Goal: Task Accomplishment & Management: Use online tool/utility

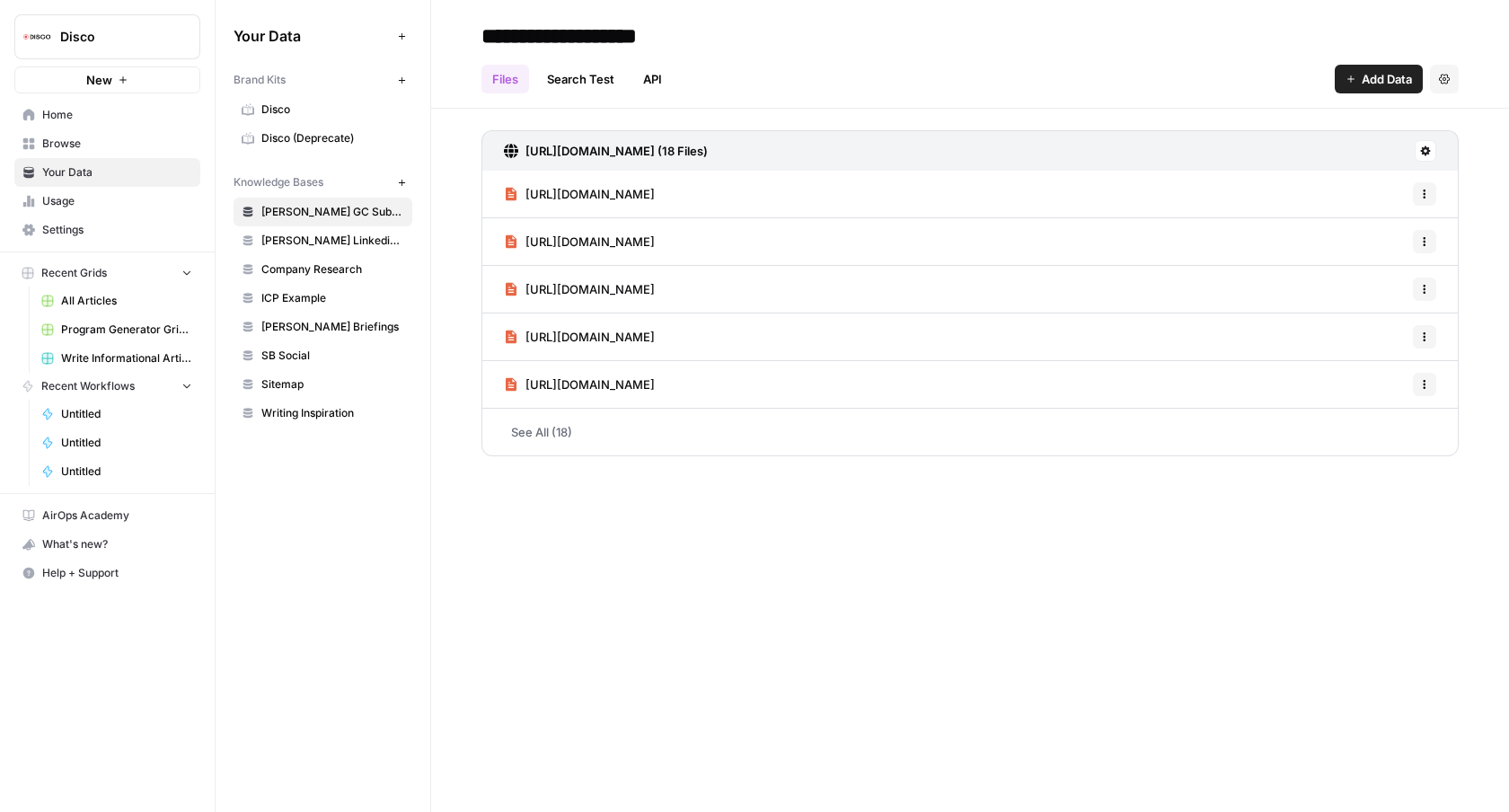
click at [78, 140] on span "Browse" at bounding box center [117, 143] width 150 height 16
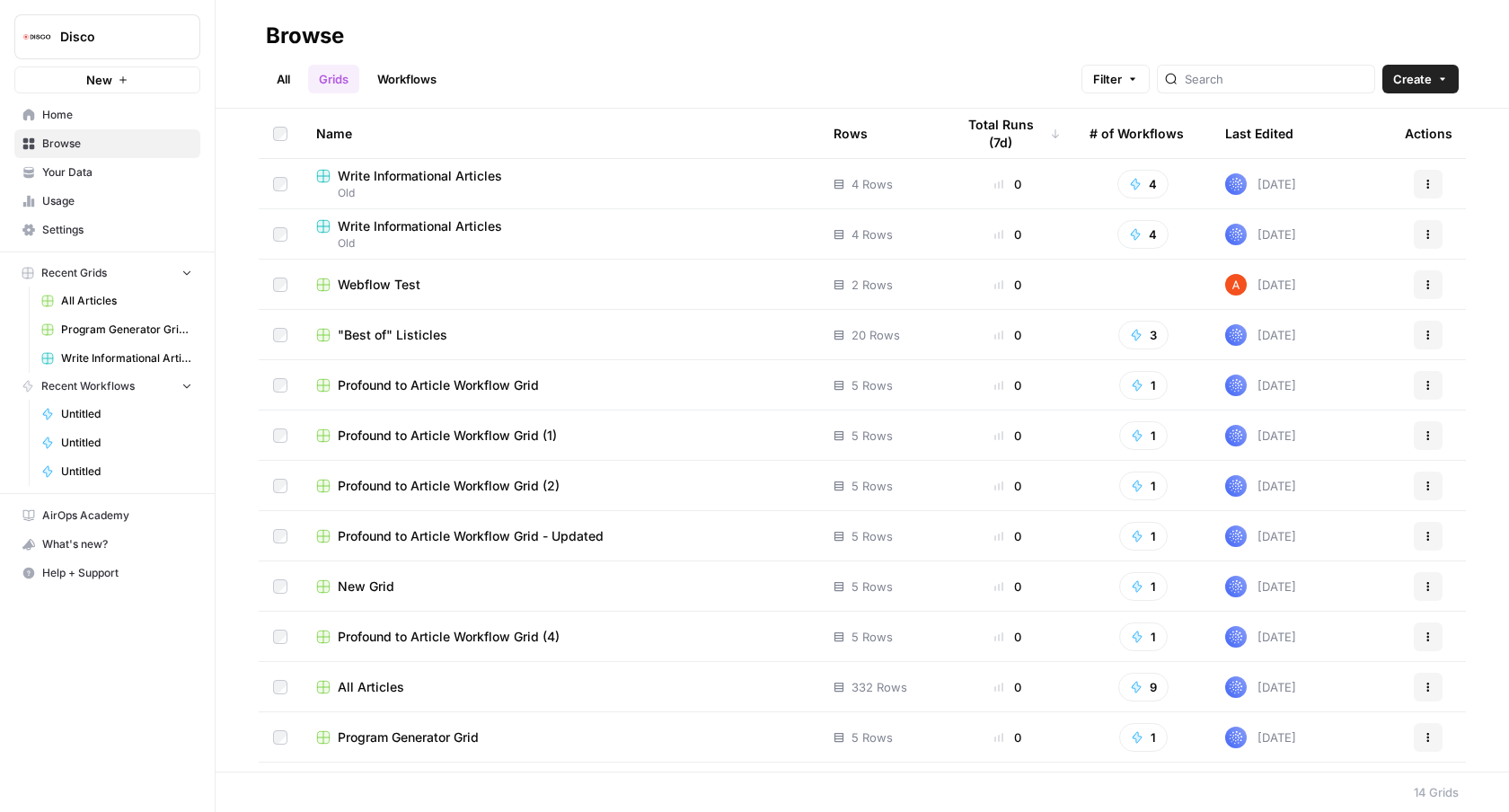
click at [423, 173] on span "Write Informational Articles" at bounding box center [419, 175] width 164 height 18
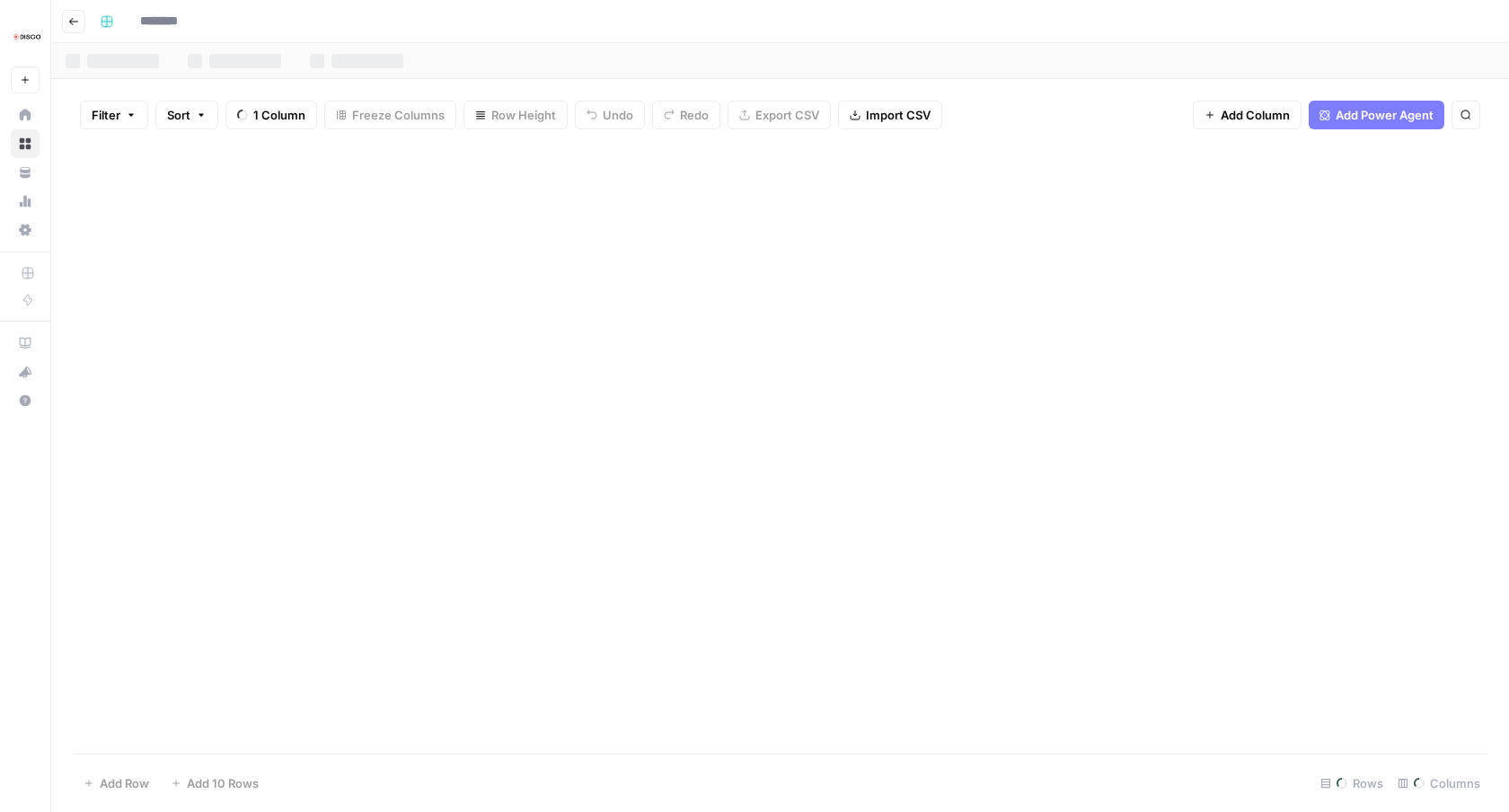
type input "**********"
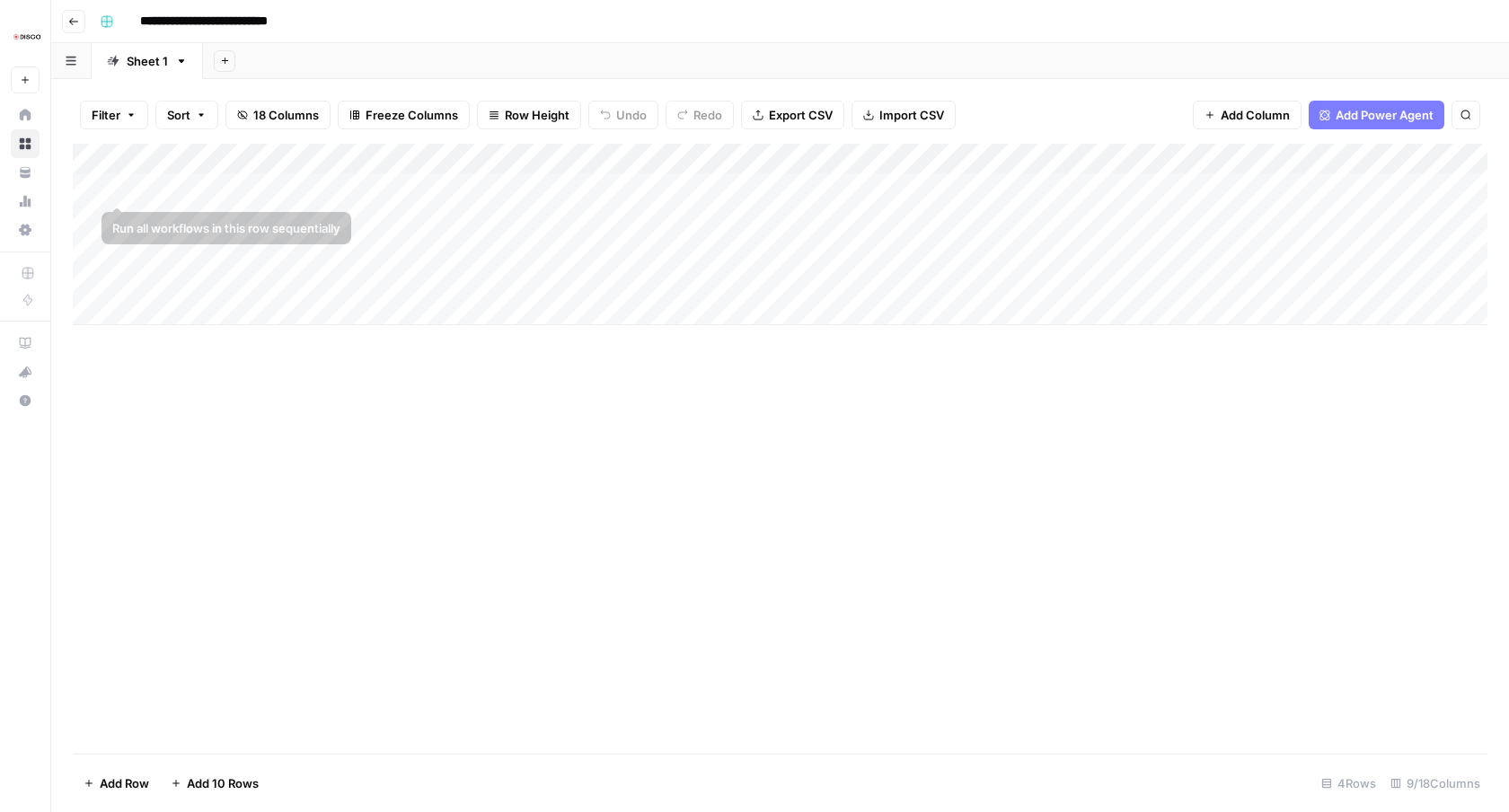
click at [29, 137] on link "Browse" at bounding box center [25, 143] width 29 height 29
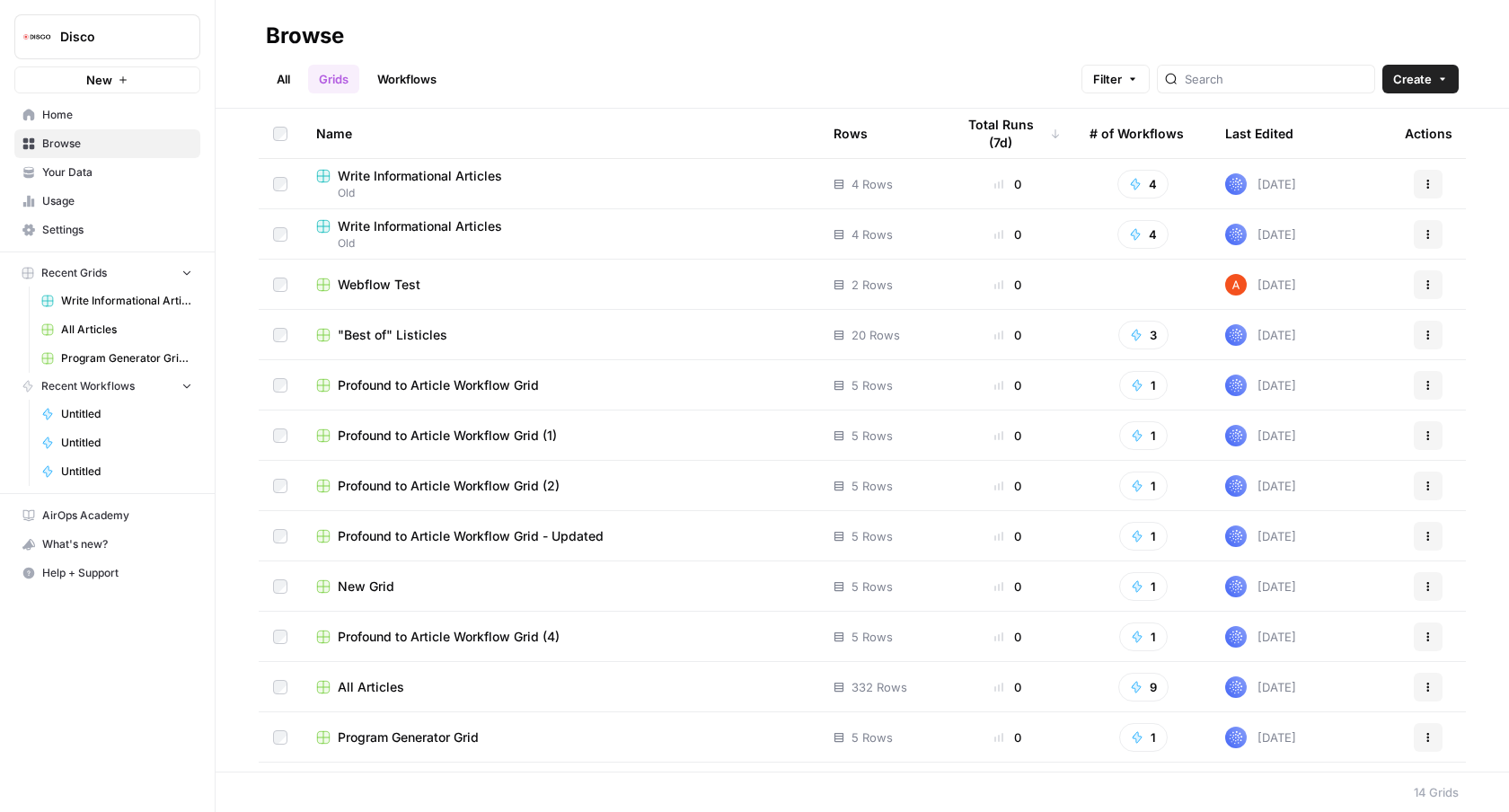
click at [107, 573] on span "Help + Support" at bounding box center [117, 572] width 150 height 16
click at [247, 616] on span "Chat & Support" at bounding box center [300, 609] width 120 height 16
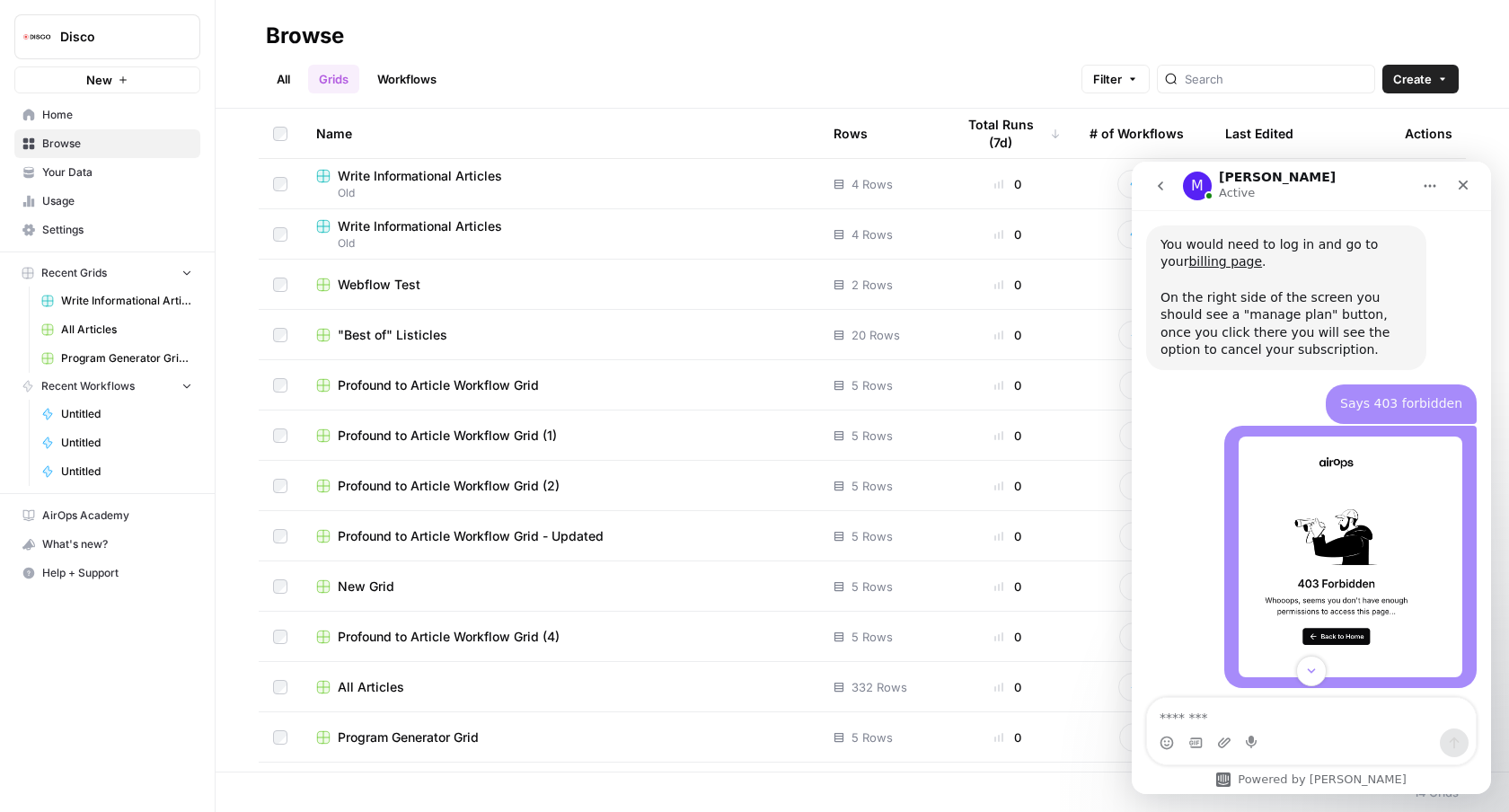
scroll to position [2634, 0]
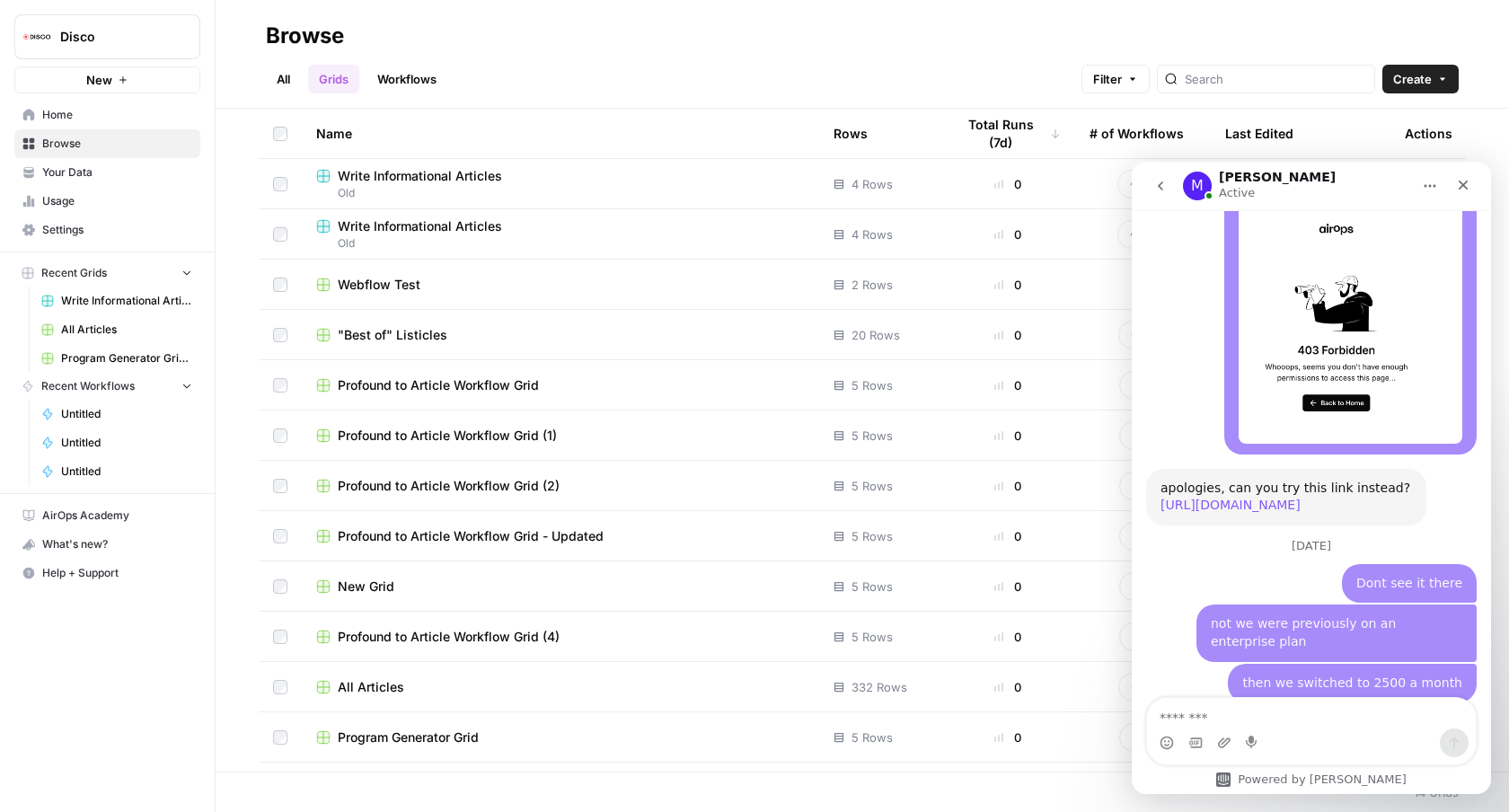
click at [1258, 497] on link "[URL][DOMAIN_NAME]" at bounding box center [1231, 504] width 141 height 14
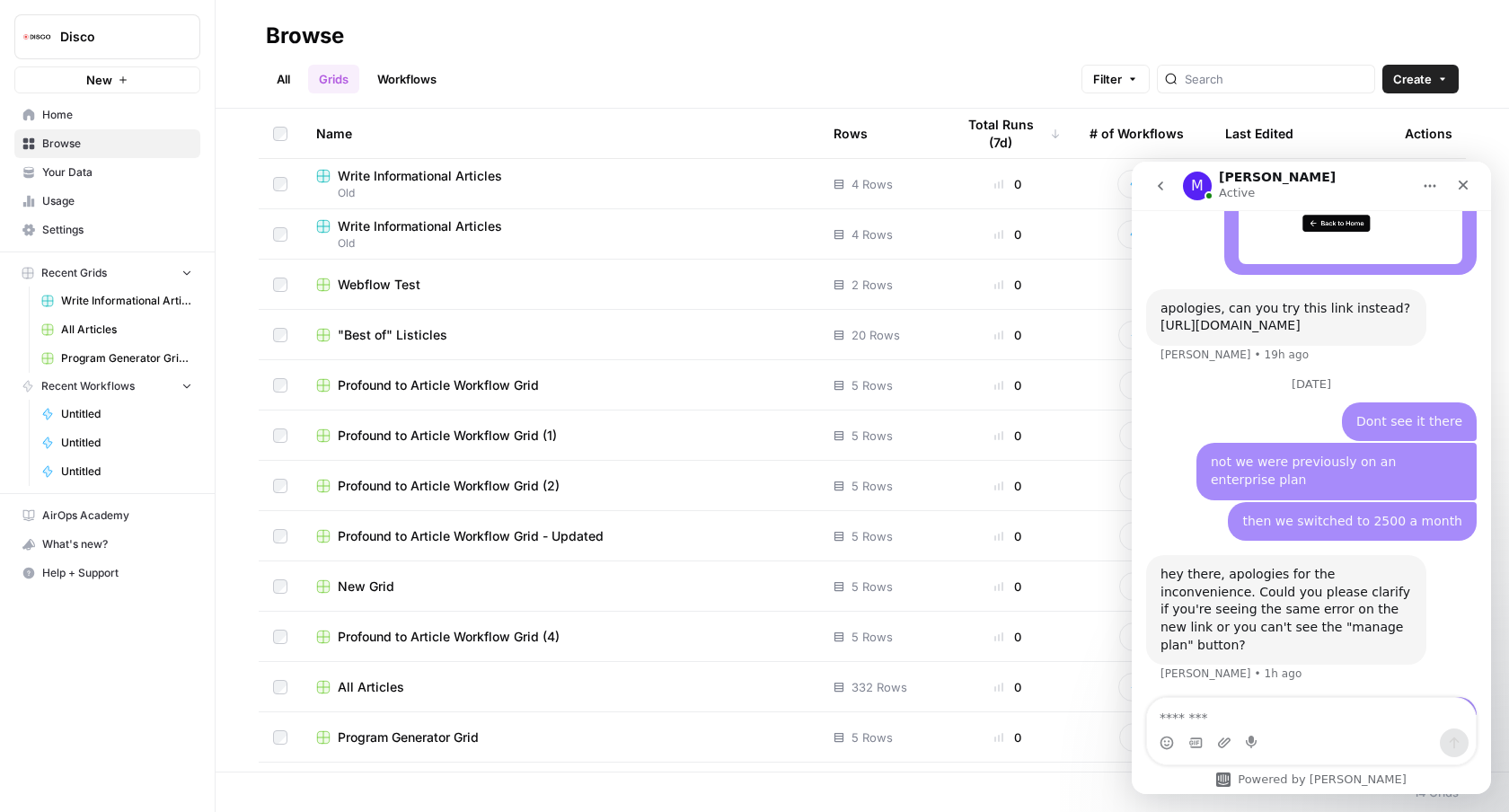
scroll to position [2836, 0]
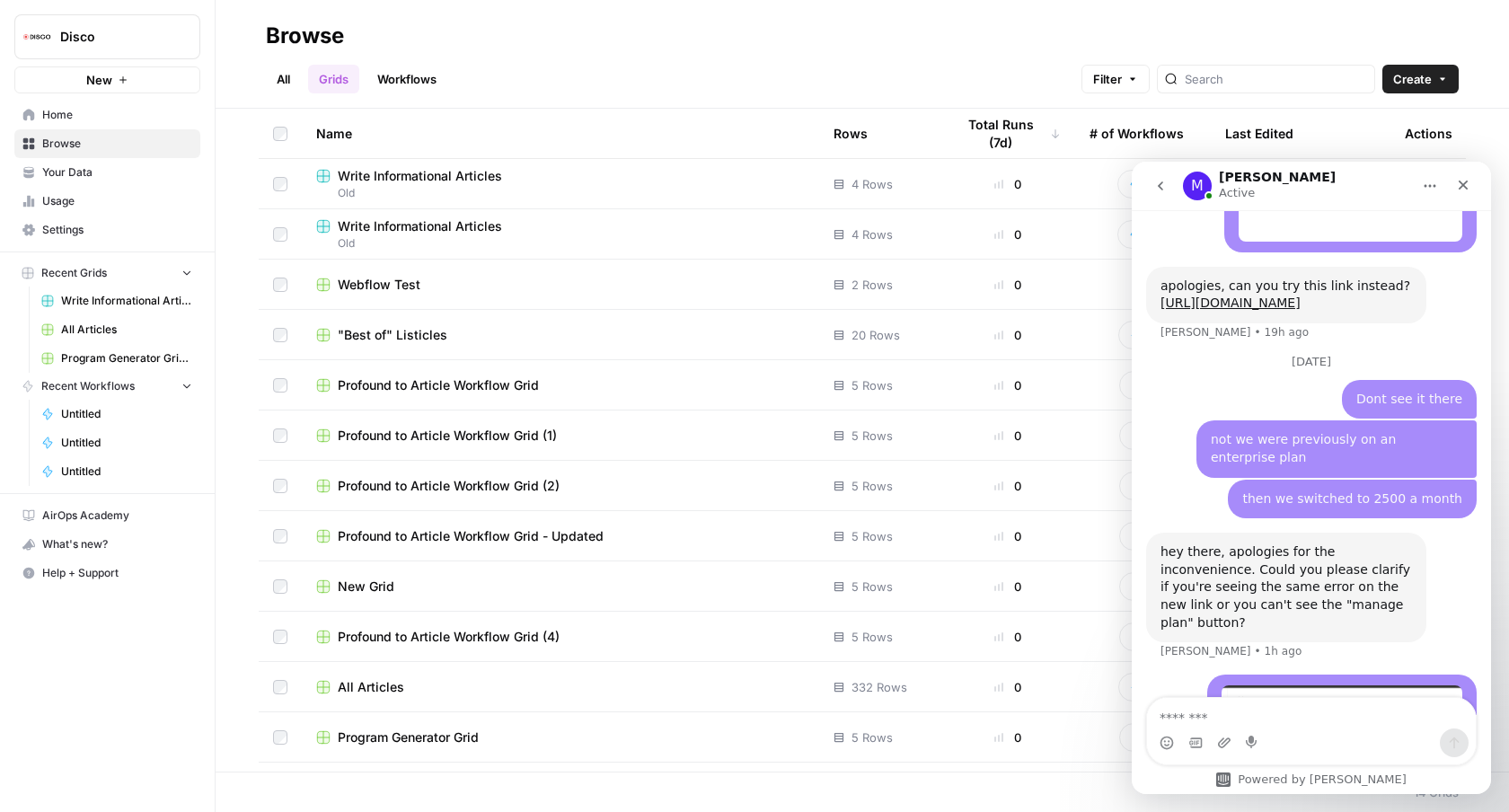
click at [433, 233] on span "Write Informational Articles" at bounding box center [419, 226] width 164 height 18
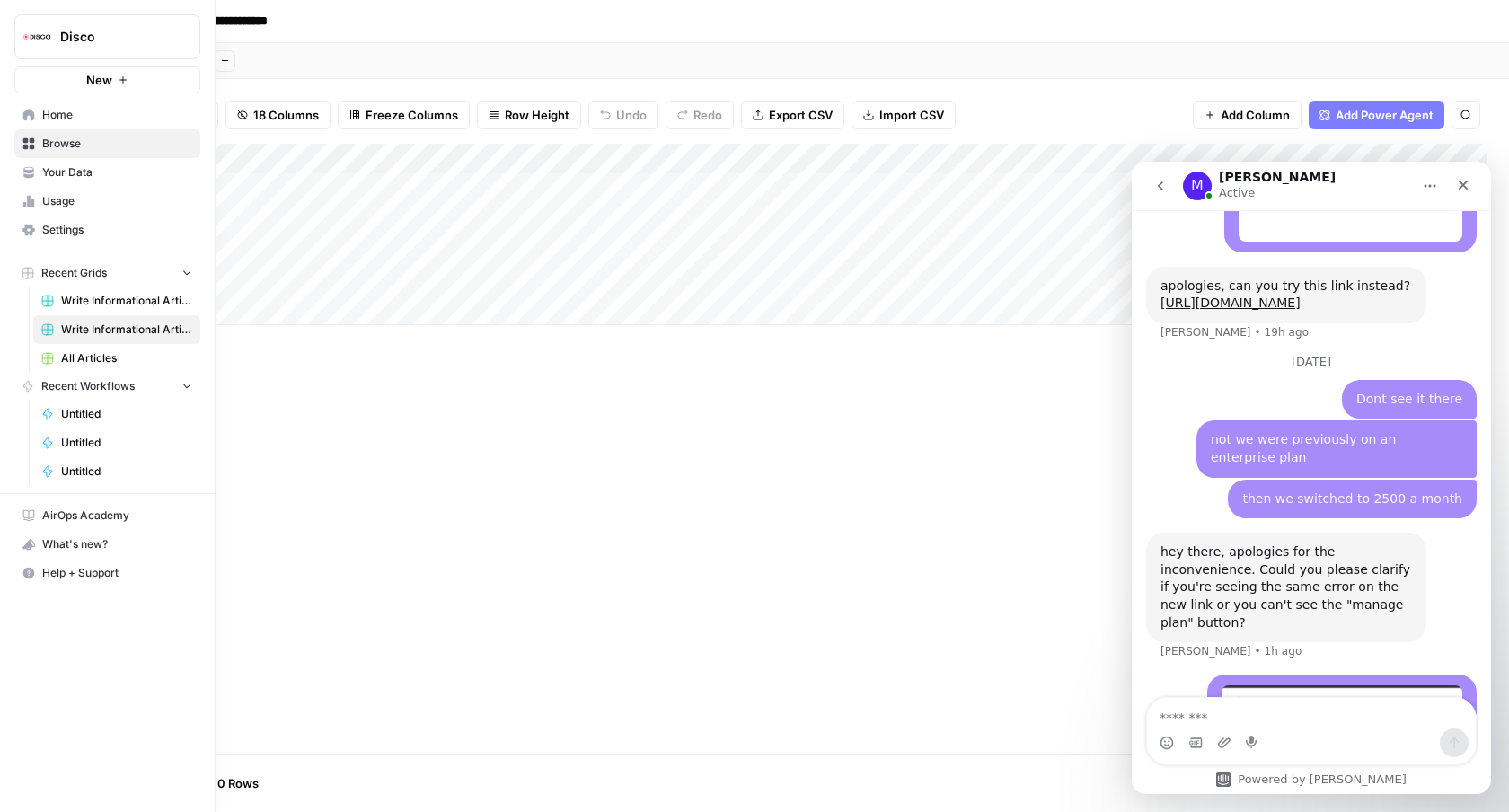
click at [40, 121] on link "Home" at bounding box center [107, 114] width 185 height 29
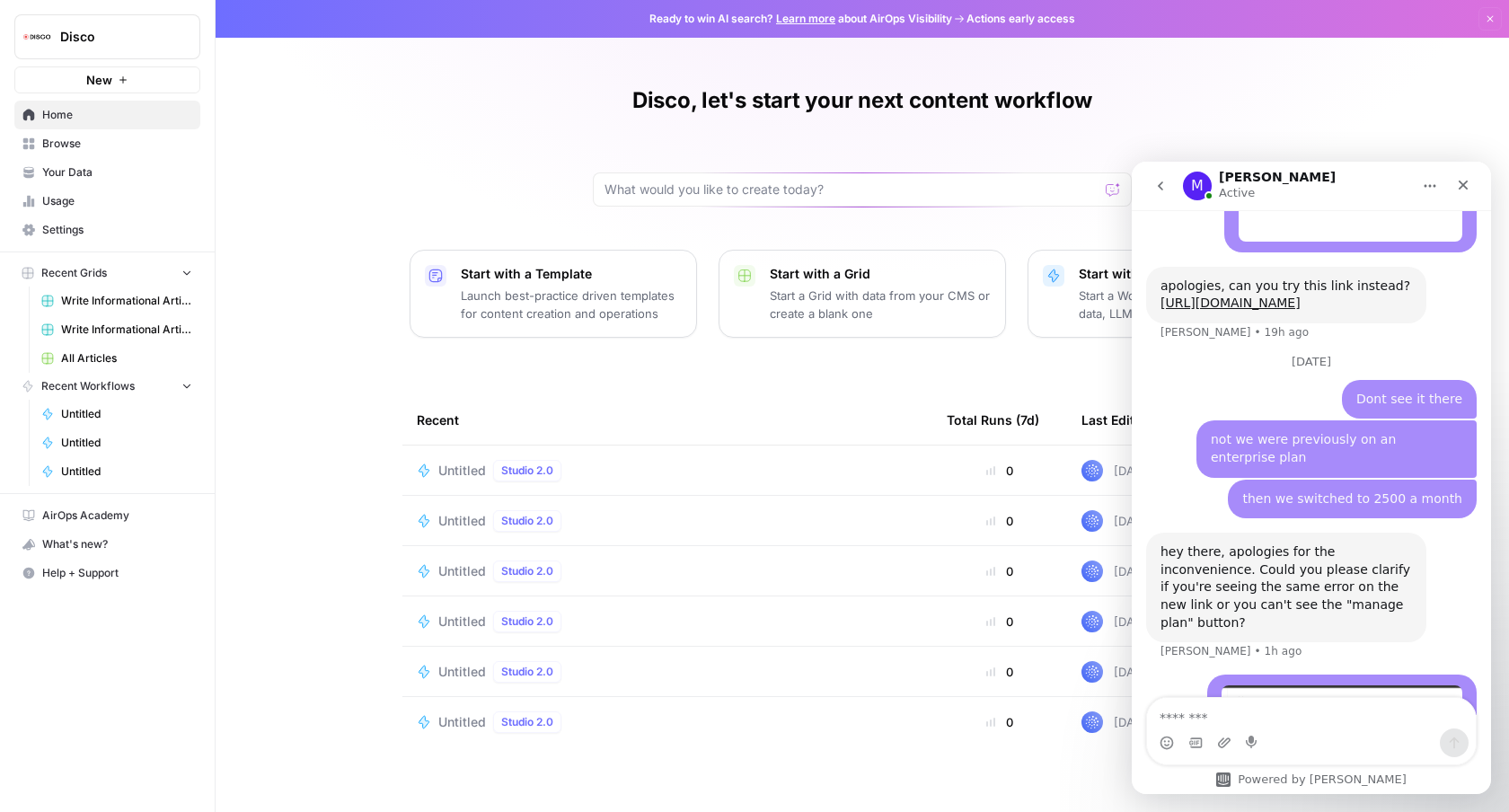
click at [60, 147] on span "Browse" at bounding box center [117, 143] width 150 height 16
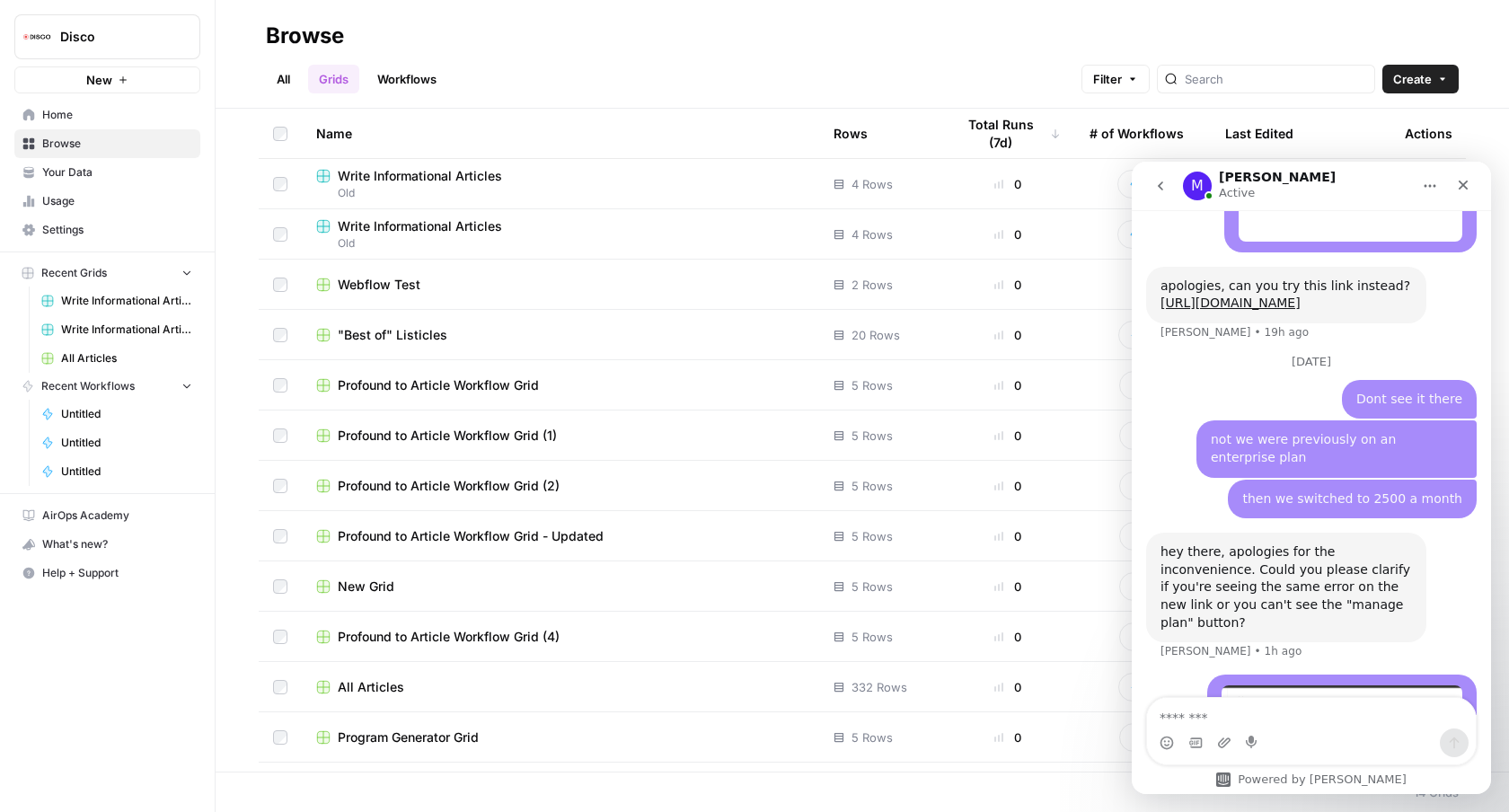
scroll to position [92, 0]
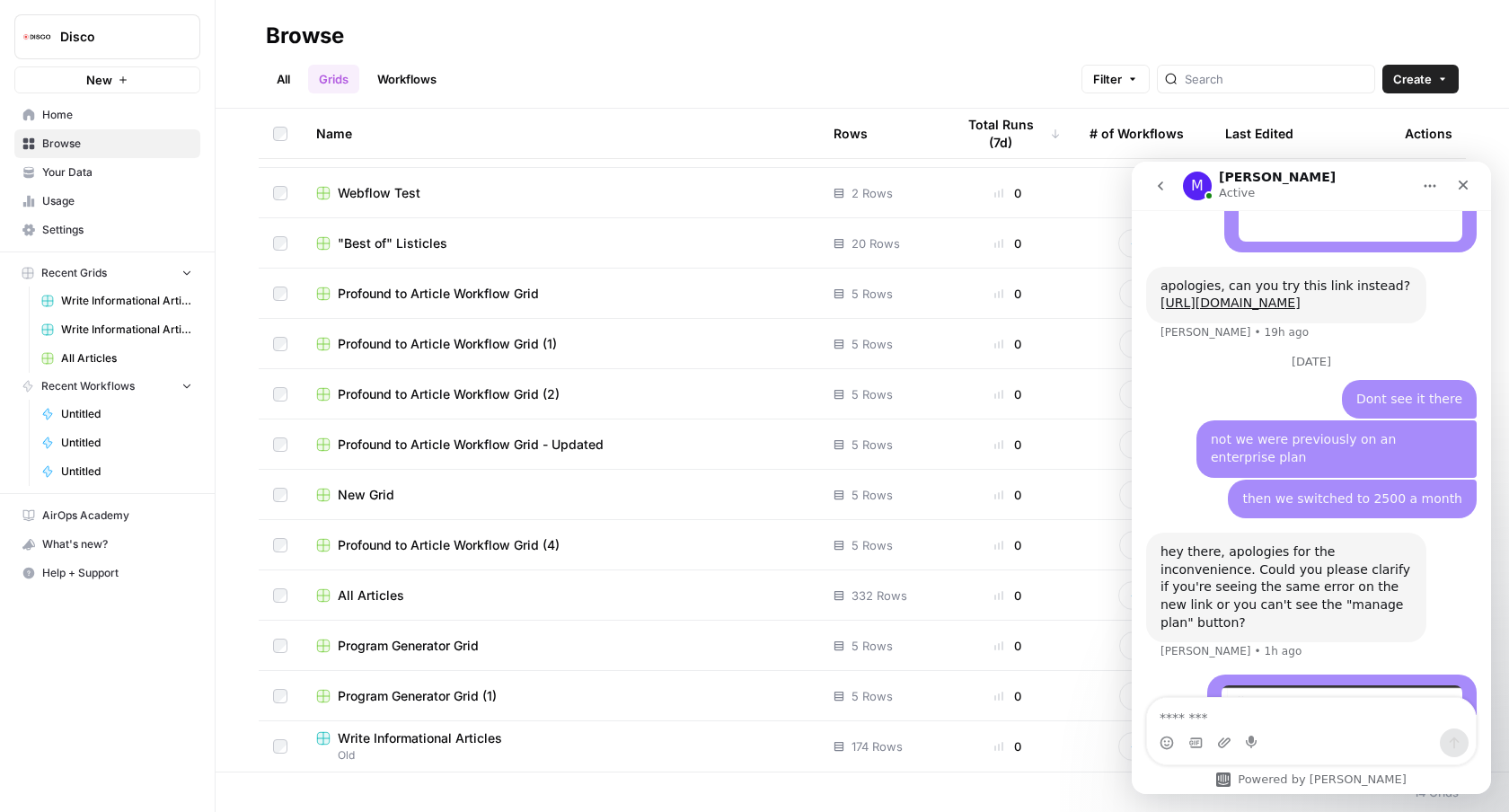
click at [394, 749] on span "Old" at bounding box center [560, 755] width 489 height 16
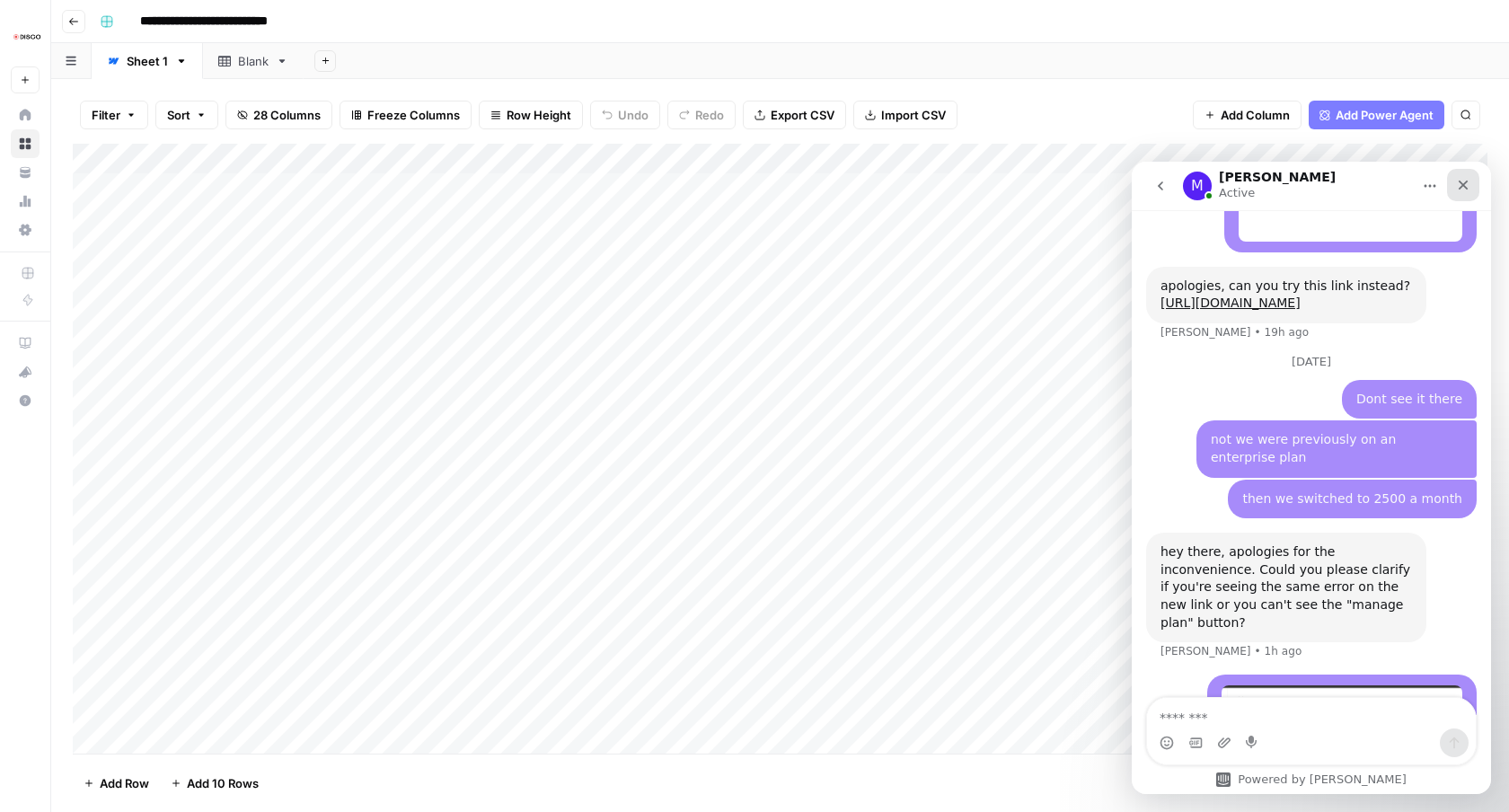
click at [1463, 185] on icon "Close" at bounding box center [1462, 185] width 14 height 14
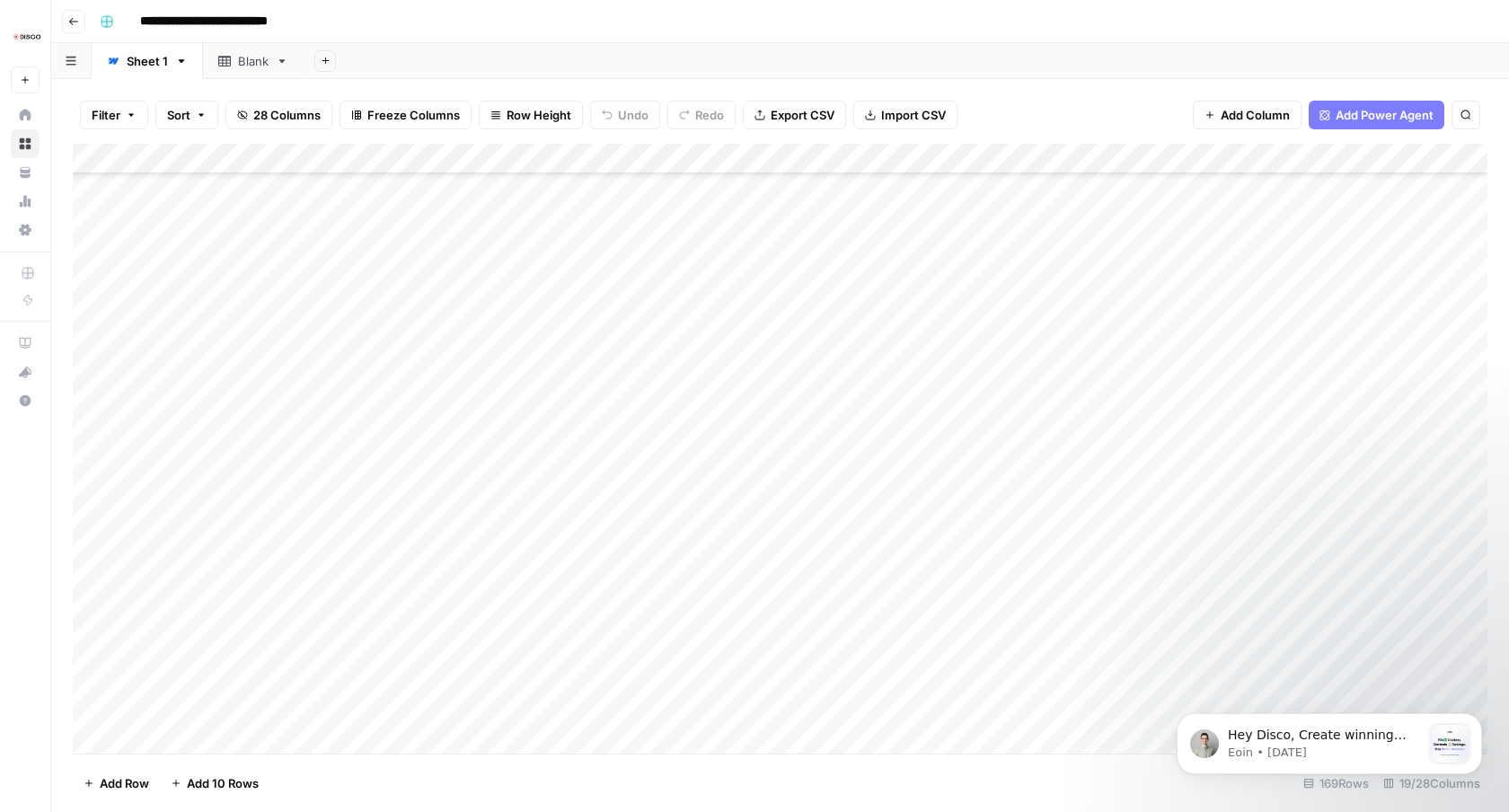
scroll to position [3306, 0]
click at [339, 455] on div "Add Column" at bounding box center [780, 448] width 1414 height 610
click at [313, 396] on div "Add Column" at bounding box center [780, 448] width 1414 height 610
click at [310, 587] on div "Add Column" at bounding box center [780, 448] width 1414 height 610
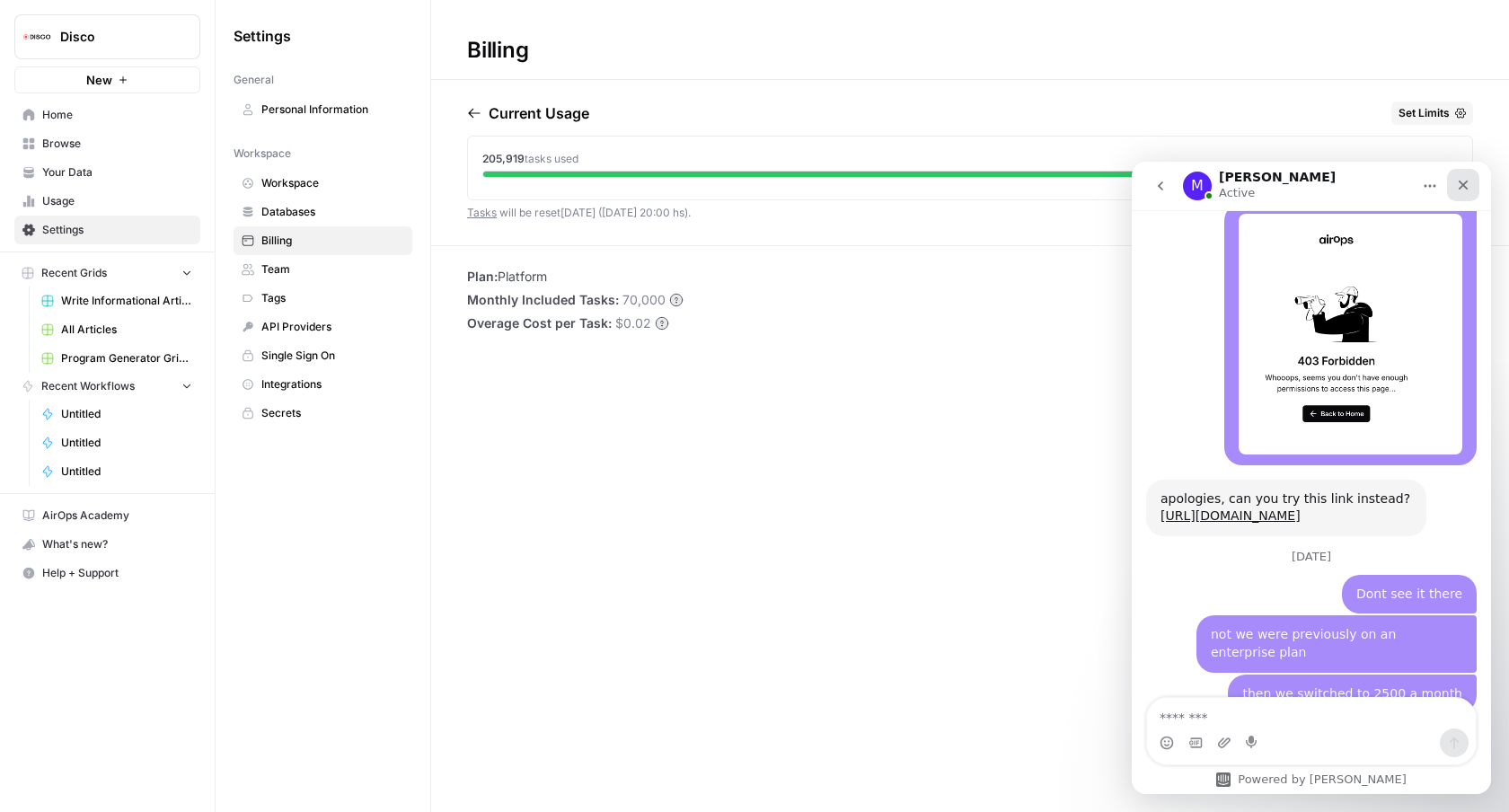
scroll to position [2634, 0]
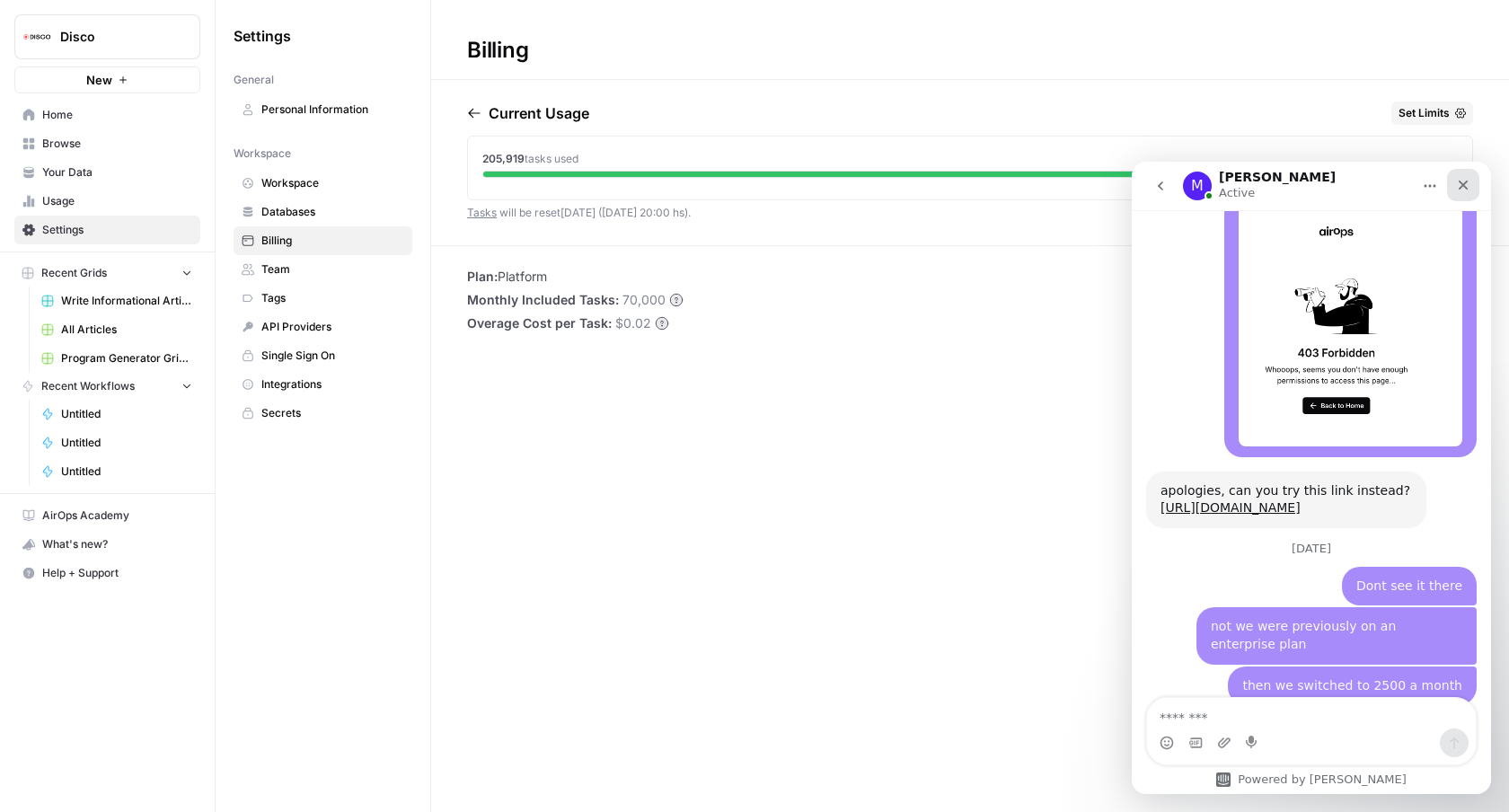
click at [1465, 188] on icon "Close" at bounding box center [1462, 185] width 14 height 14
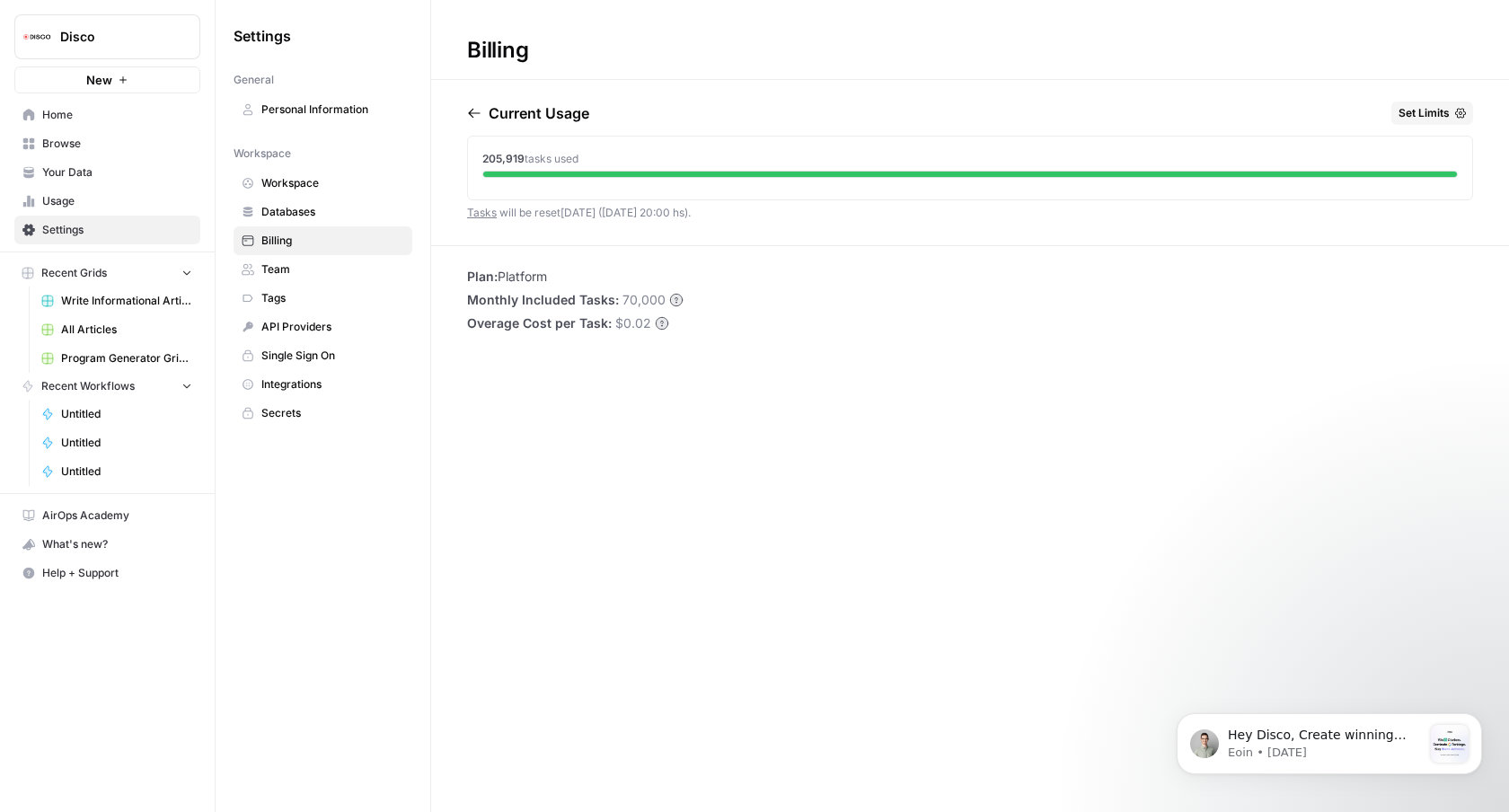
scroll to position [0, 0]
click at [77, 570] on span "Help + Support" at bounding box center [117, 572] width 150 height 16
click at [261, 601] on span "Chat & Support" at bounding box center [300, 609] width 120 height 16
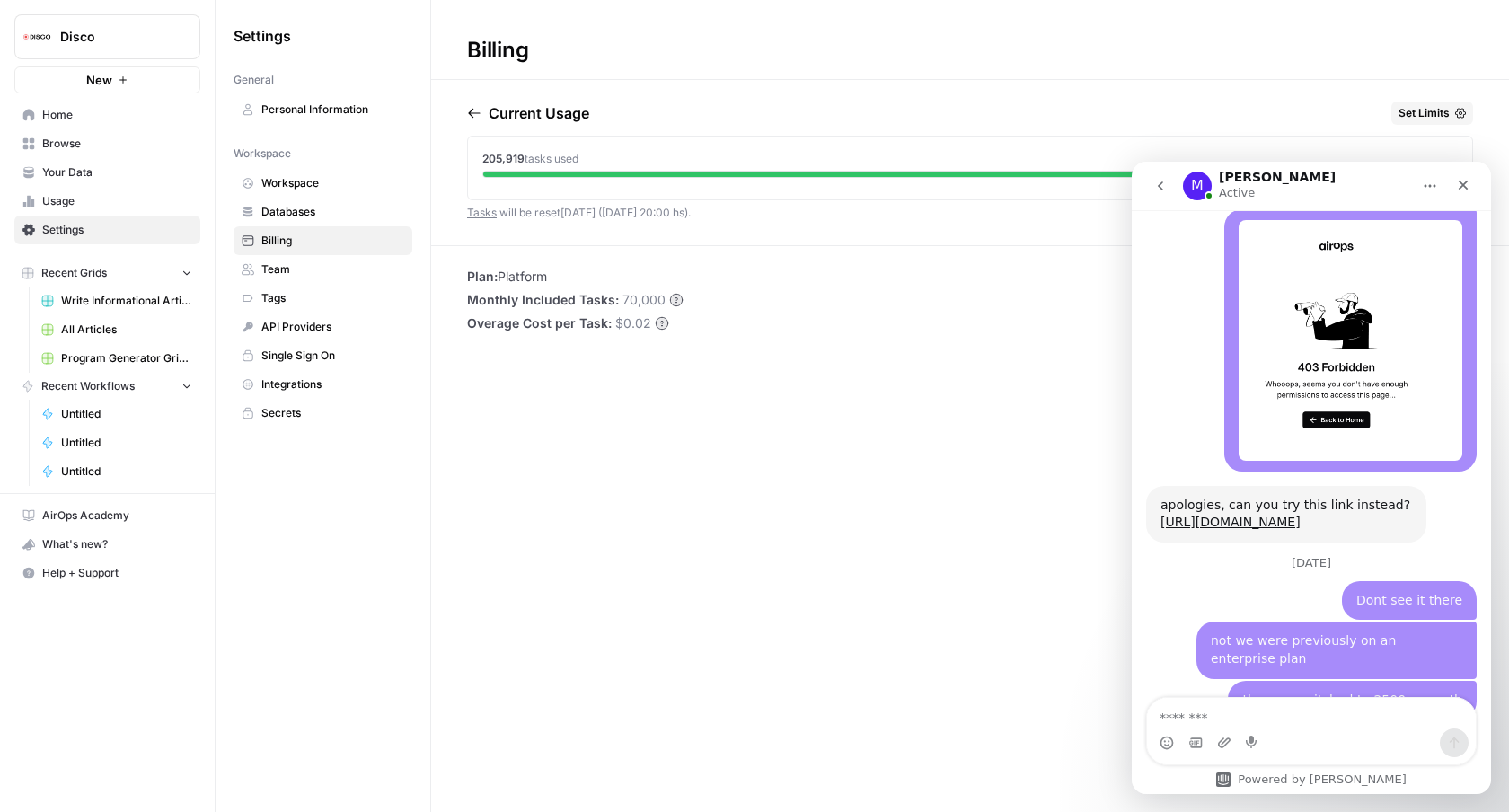
scroll to position [2634, 0]
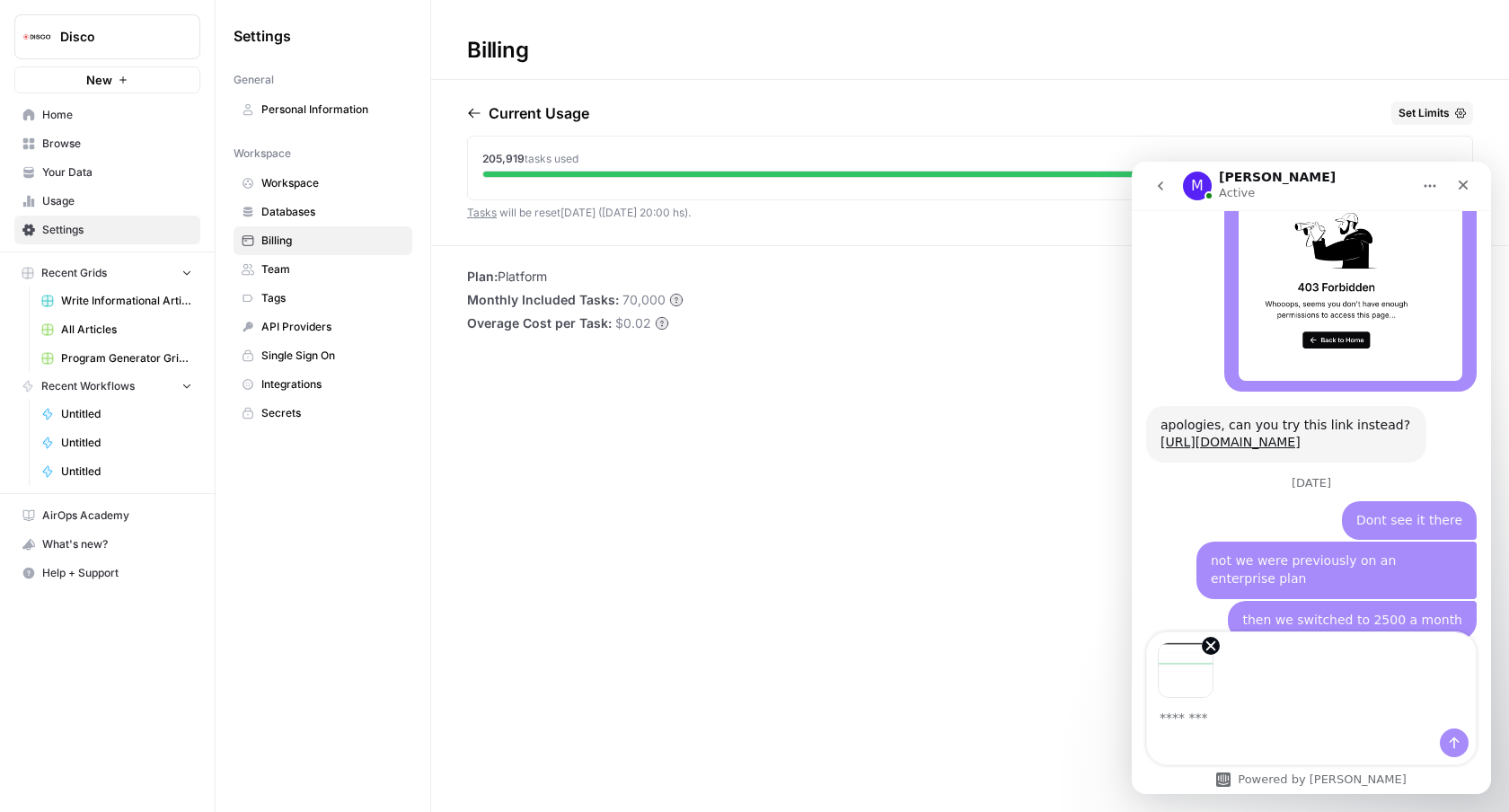
click at [1206, 713] on textarea "Message…" at bounding box center [1310, 713] width 329 height 31
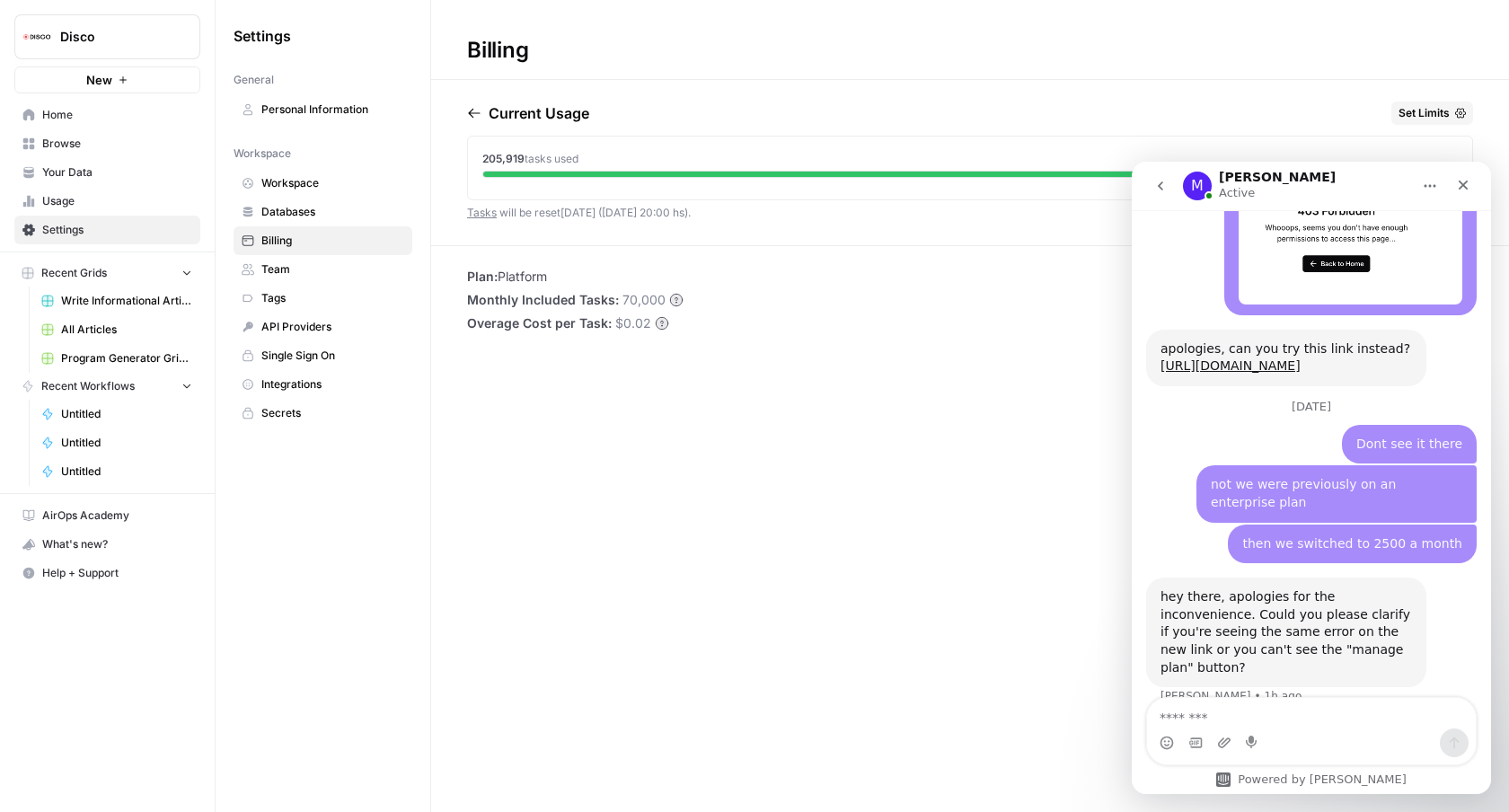
scroll to position [2777, 0]
type textarea "**********"
